Goal: Information Seeking & Learning: Learn about a topic

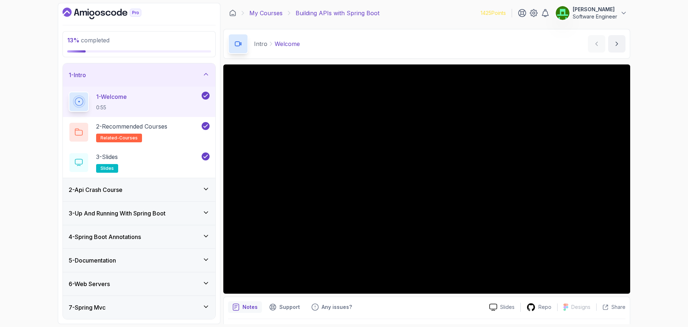
drag, startPoint x: 264, startPoint y: 12, endPoint x: 268, endPoint y: 17, distance: 5.9
click at [264, 12] on link "My Courses" at bounding box center [266, 13] width 33 height 9
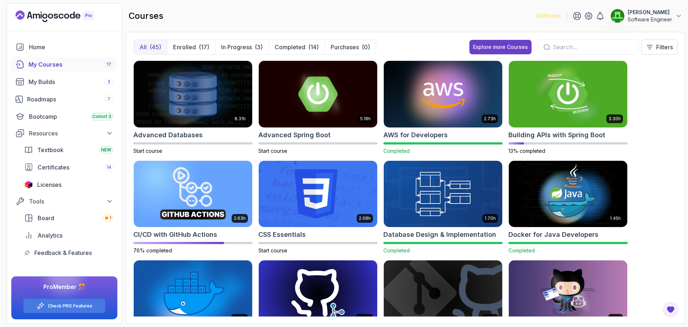
click at [422, 134] on h2 "AWS for Developers" at bounding box center [416, 135] width 64 height 10
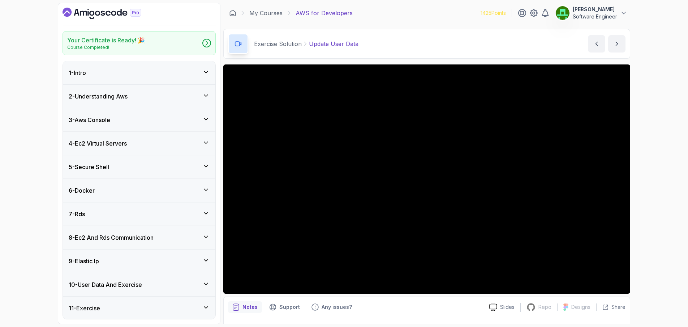
scroll to position [36, 0]
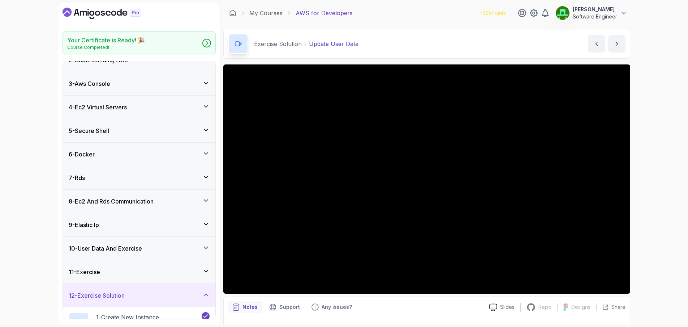
click at [89, 181] on div "7 - Rds" at bounding box center [139, 177] width 141 height 9
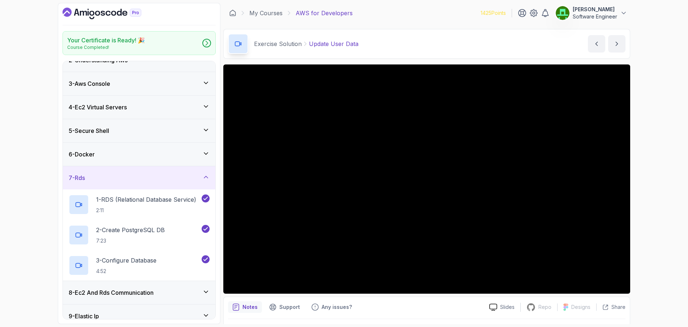
click at [96, 107] on h3 "4 - Ec2 Virtual Servers" at bounding box center [98, 107] width 58 height 9
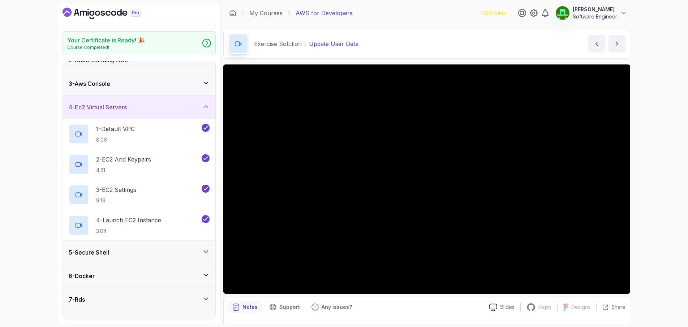
click at [96, 107] on h3 "4 - Ec2 Virtual Servers" at bounding box center [98, 107] width 58 height 9
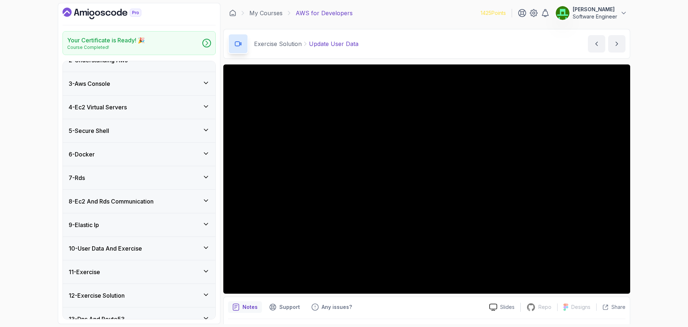
click at [89, 179] on div "7 - Rds" at bounding box center [139, 177] width 141 height 9
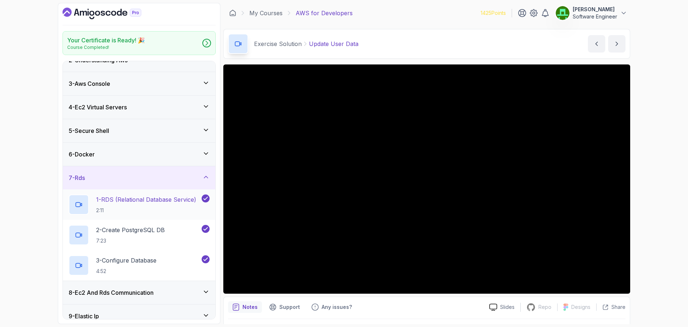
click at [129, 199] on p "1 - RDS (Relational Database Service)" at bounding box center [146, 199] width 100 height 9
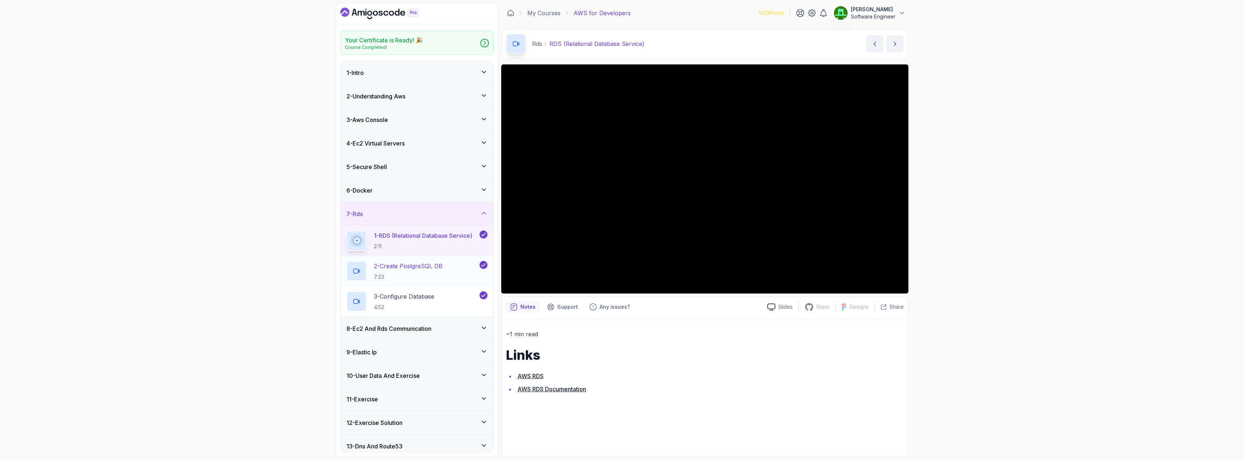
click at [409, 265] on p "2 - Create PostgreSQL DB" at bounding box center [408, 265] width 69 height 9
click at [214, 193] on div "Your Certificate is Ready! 🎉 Course Completed! 1 - Intro 2 - Understanding Aws …" at bounding box center [622, 230] width 1244 height 460
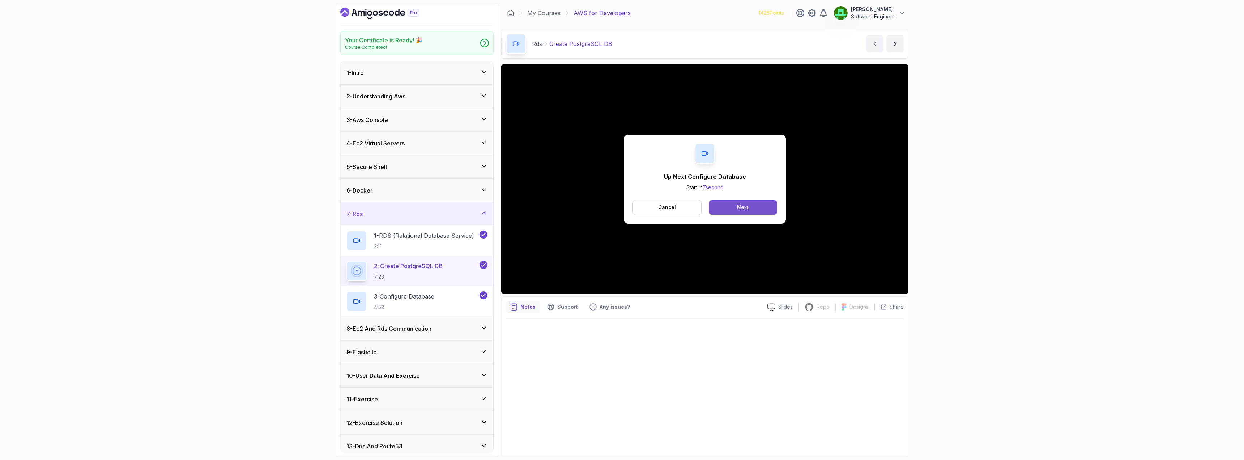
click at [688, 208] on div "Next" at bounding box center [743, 207] width 12 height 7
